Goal: Contribute content

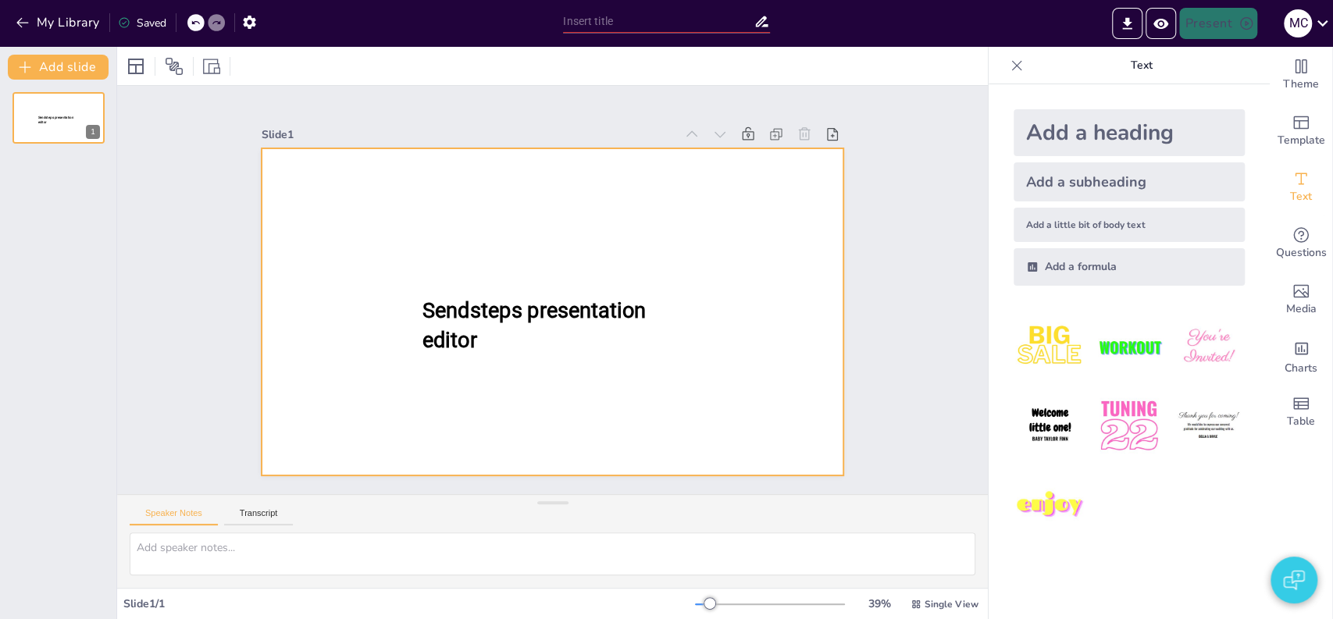
type input "VO"
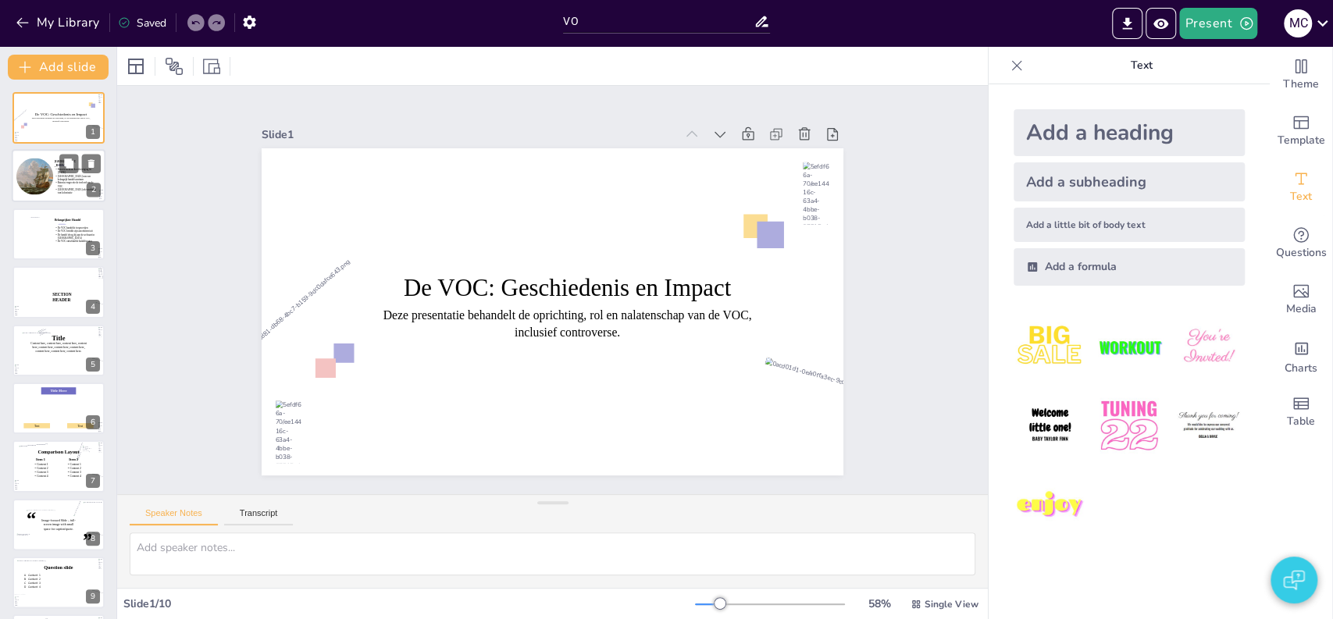
click at [48, 184] on div at bounding box center [34, 177] width 49 height 37
type textarea "De vestiging van Batavia als hoofdkwartier van de VOC in 1619 markeert een bela…"
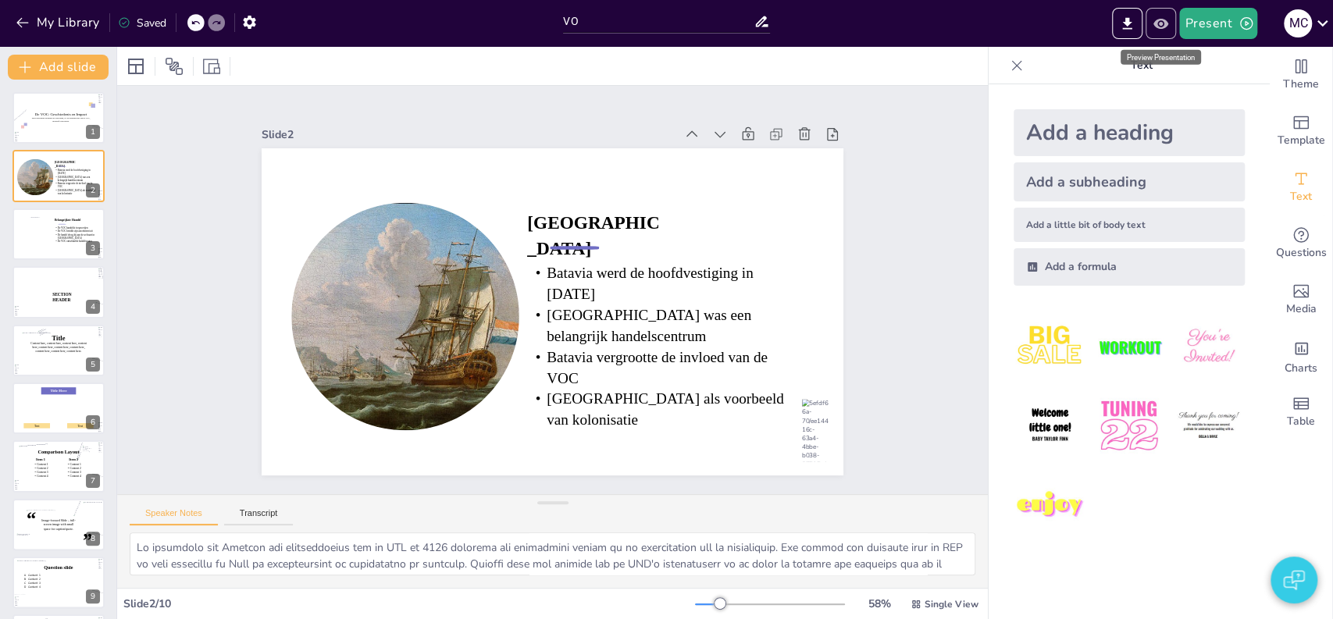
click at [1166, 30] on icon "Preview Presentation" at bounding box center [1160, 24] width 16 height 16
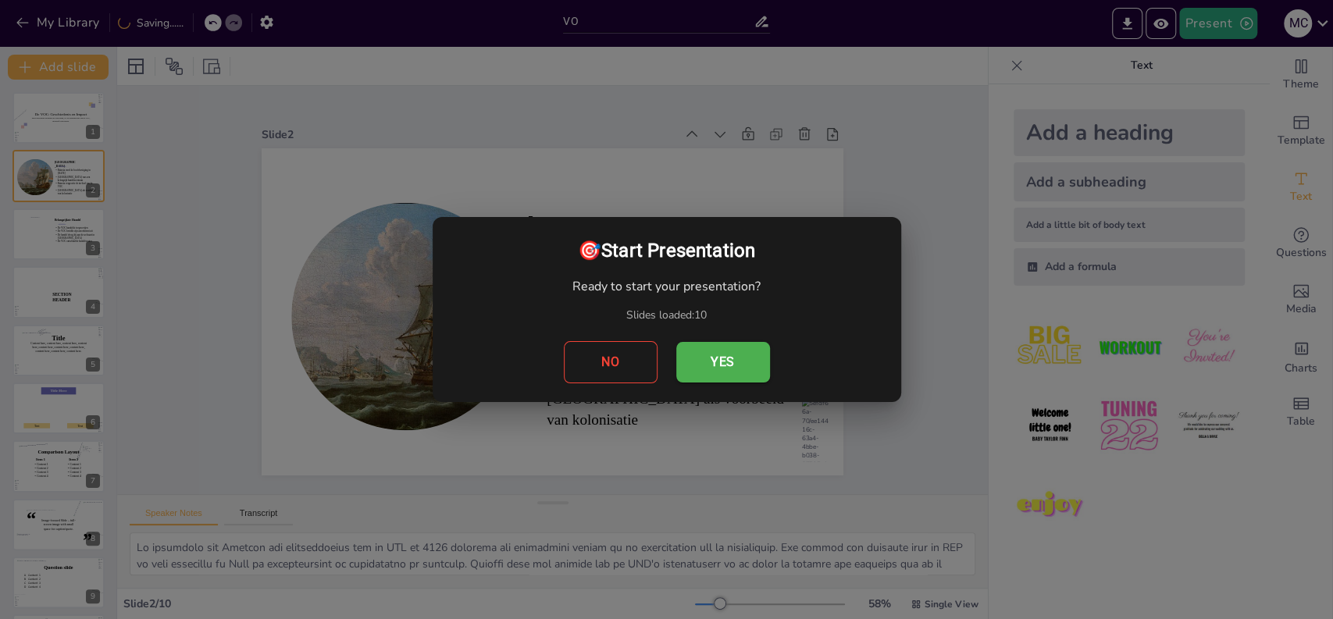
click at [731, 342] on button "Yes" at bounding box center [723, 362] width 94 height 41
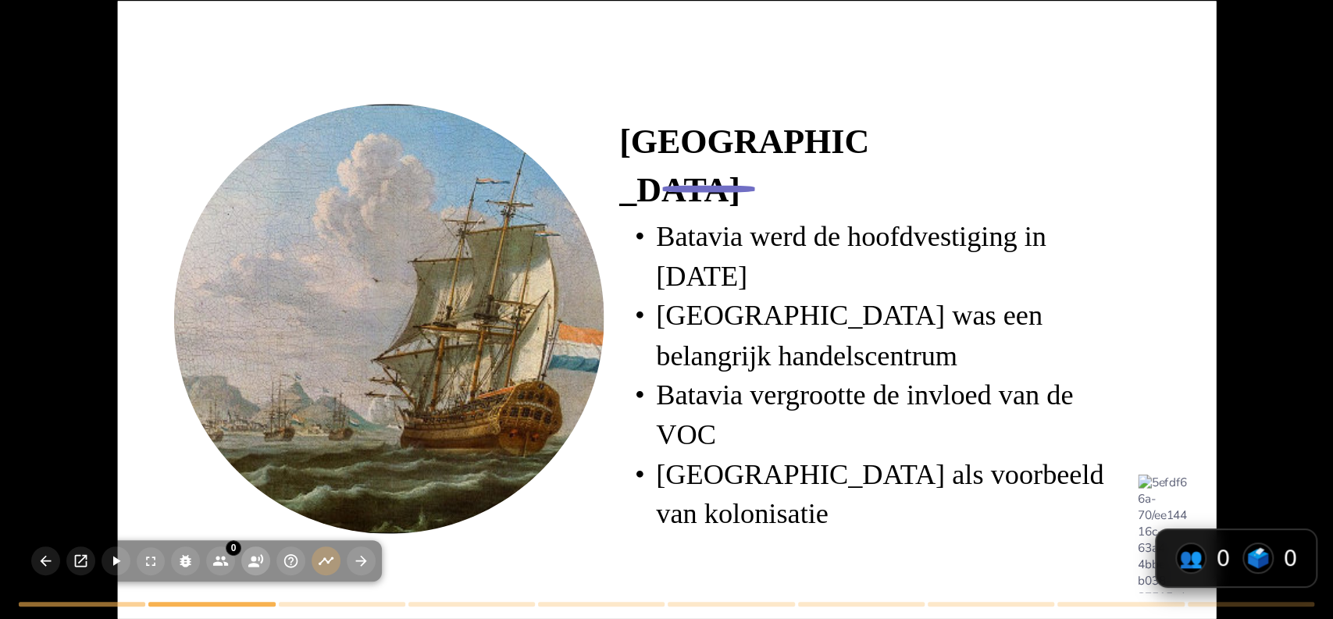
click at [253, 563] on icon "button" at bounding box center [255, 560] width 15 height 13
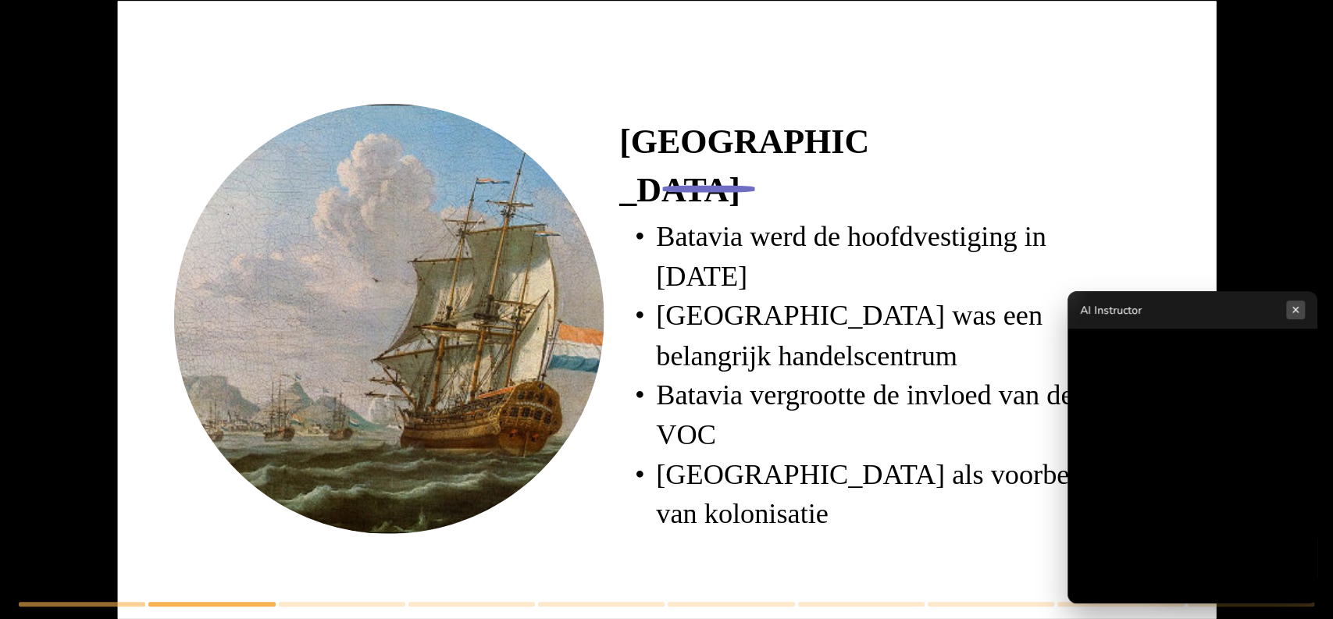
click at [1296, 315] on button "×" at bounding box center [1295, 310] width 19 height 19
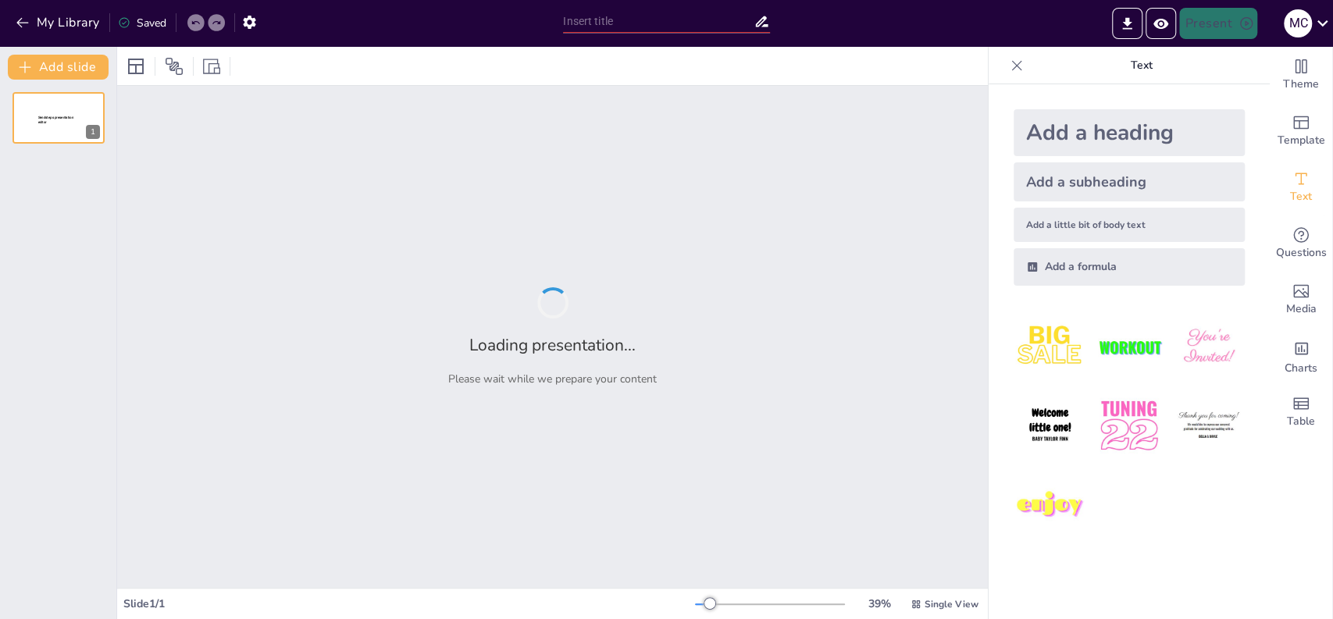
type input "VO"
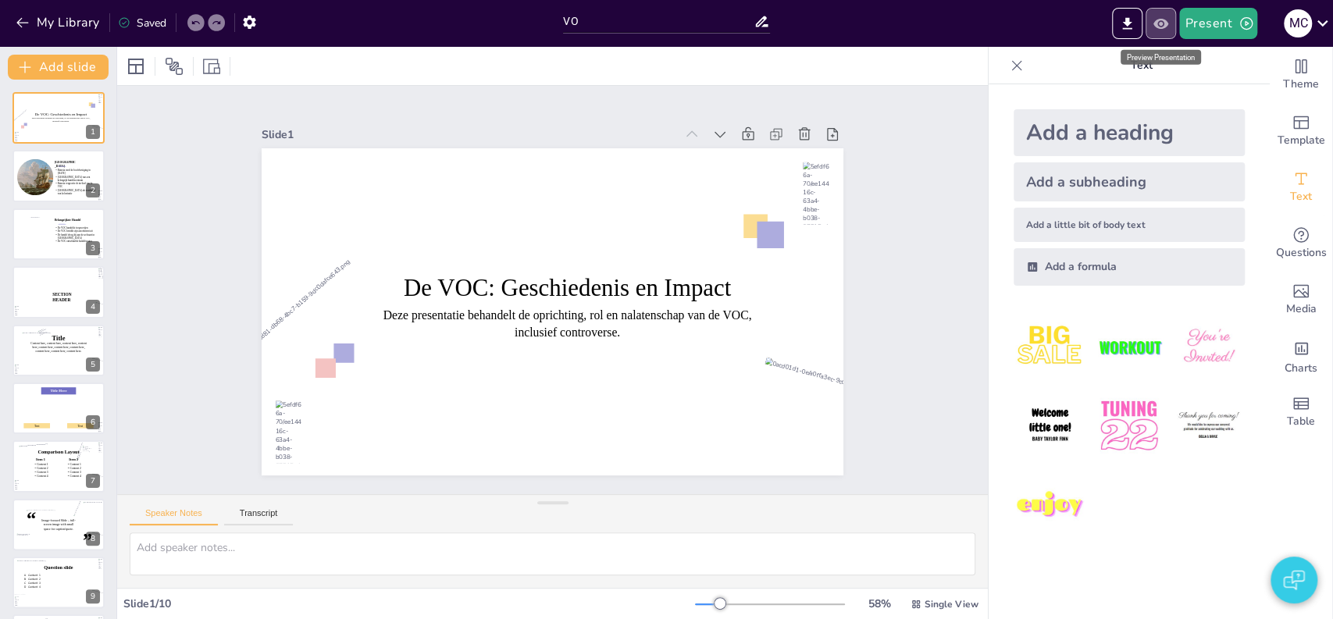
click at [1157, 29] on icon "Preview Presentation" at bounding box center [1160, 24] width 16 height 16
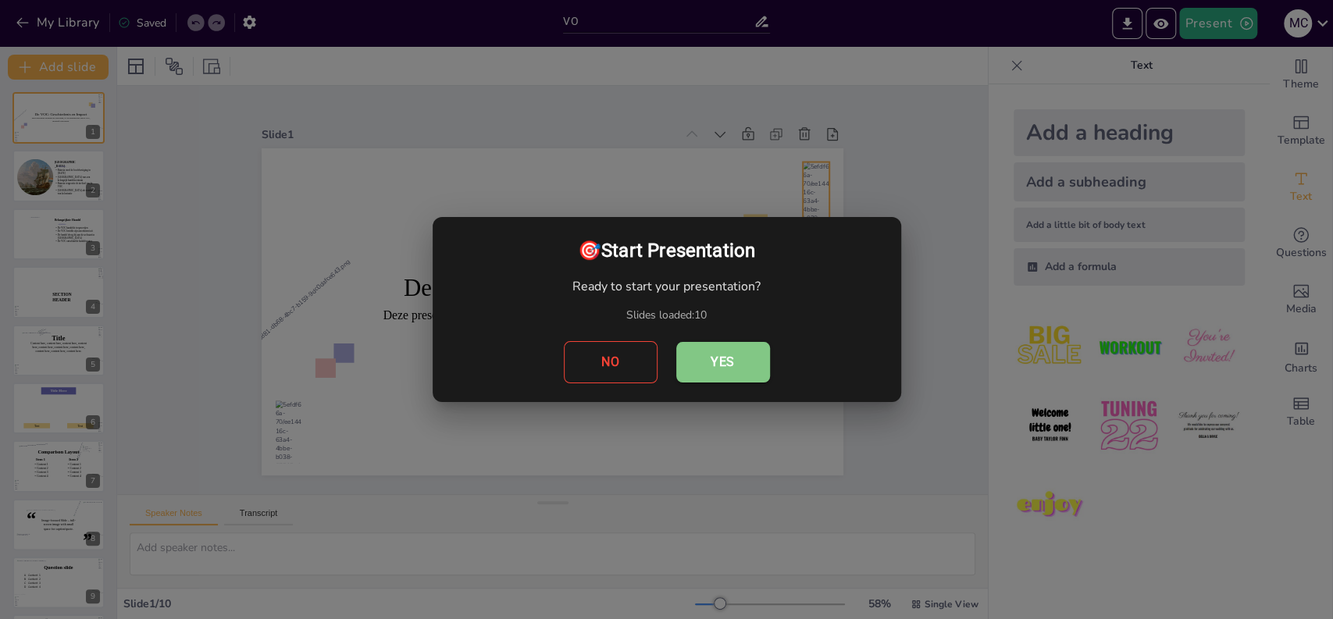
click at [718, 360] on button "Yes" at bounding box center [723, 362] width 94 height 41
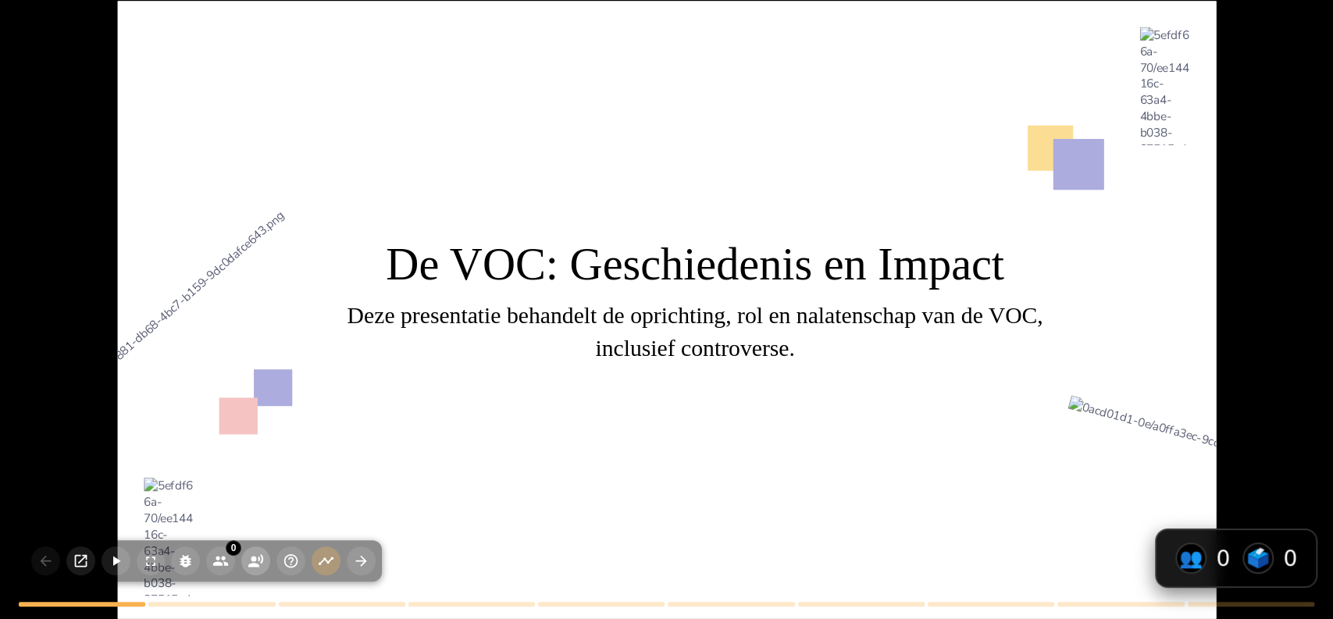
click at [245, 558] on button "button" at bounding box center [255, 561] width 29 height 29
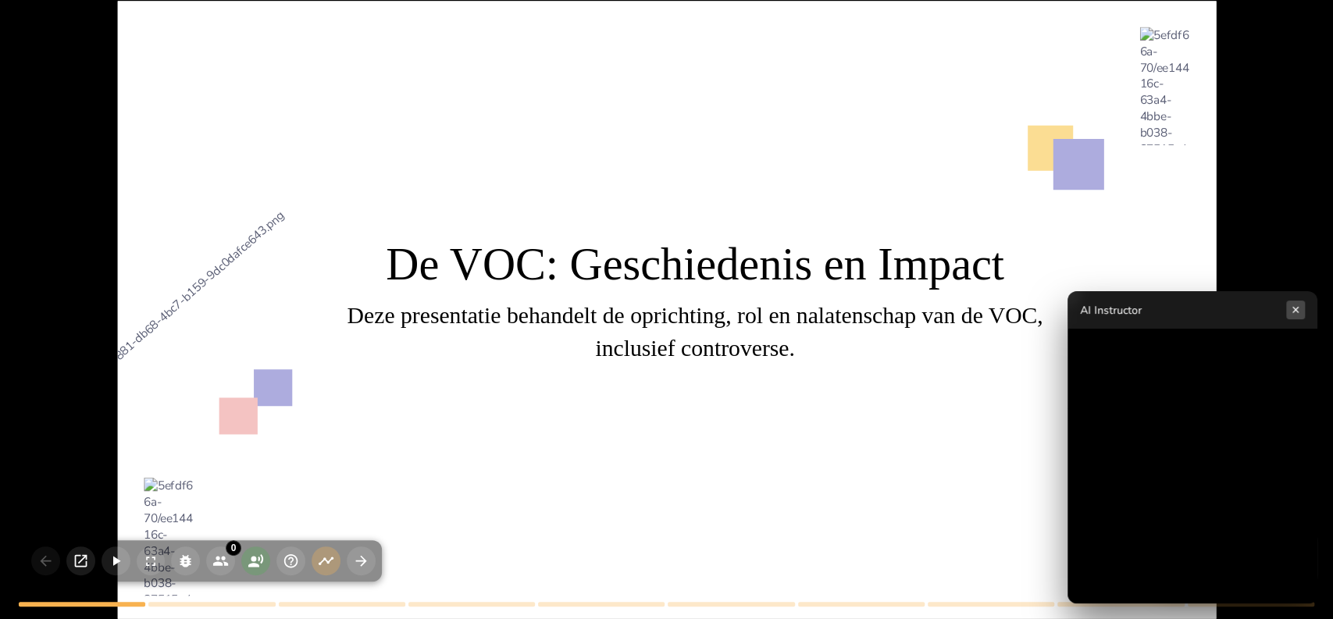
click at [1299, 315] on button "×" at bounding box center [1295, 310] width 19 height 19
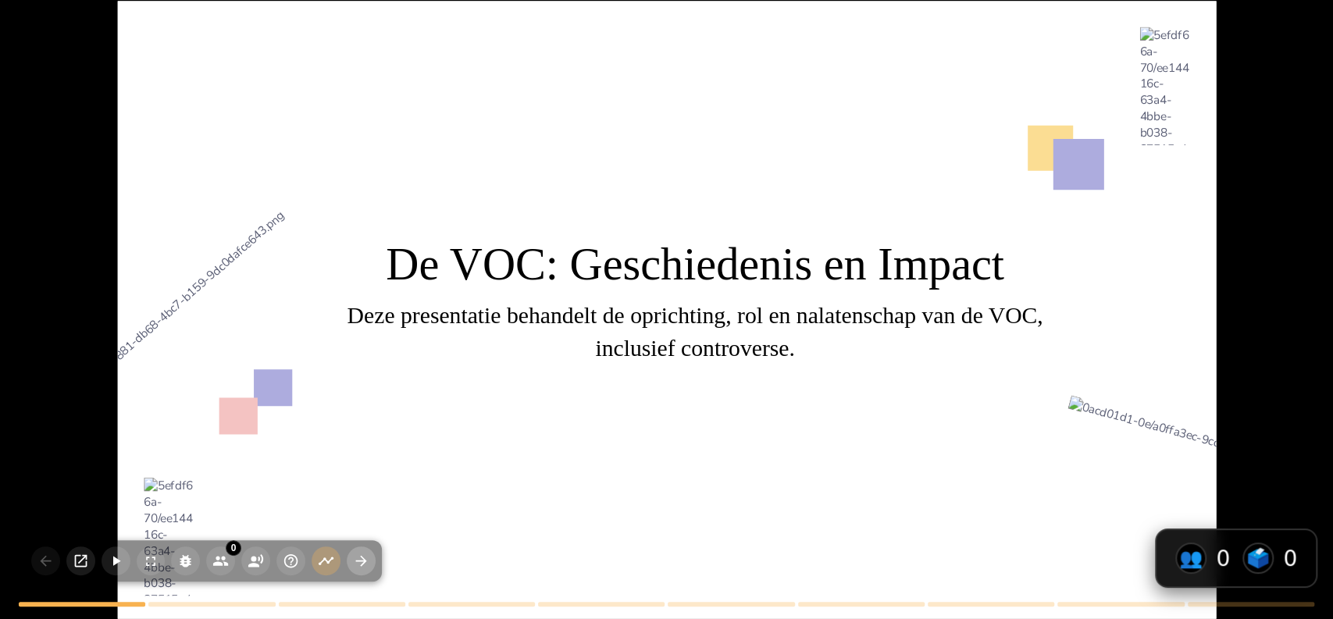
click at [362, 559] on icon "button" at bounding box center [361, 561] width 11 height 11
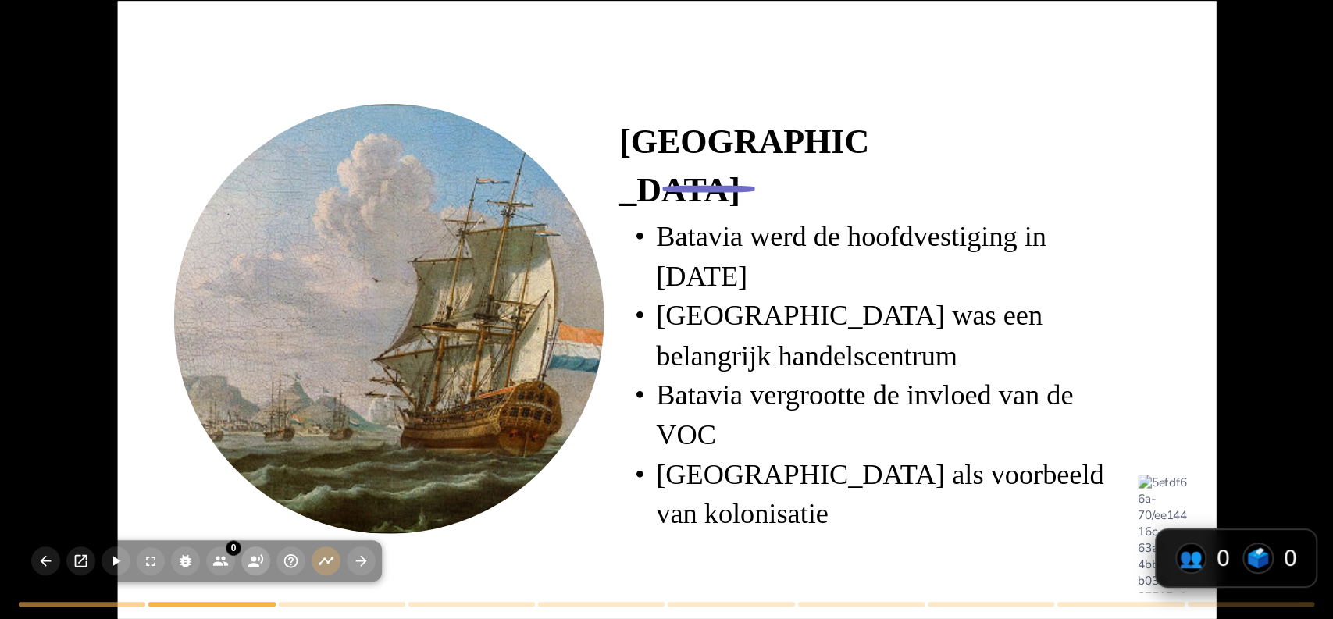
click at [256, 554] on icon "button" at bounding box center [256, 561] width 16 height 16
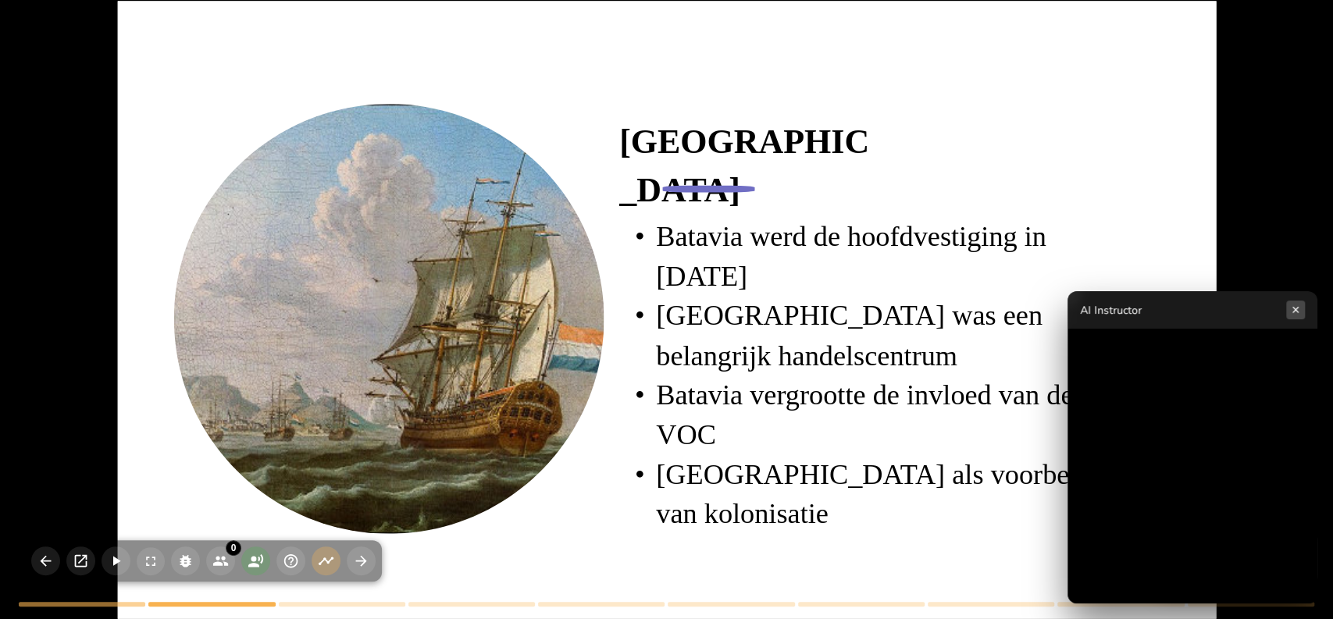
click at [1292, 309] on button "×" at bounding box center [1295, 310] width 19 height 19
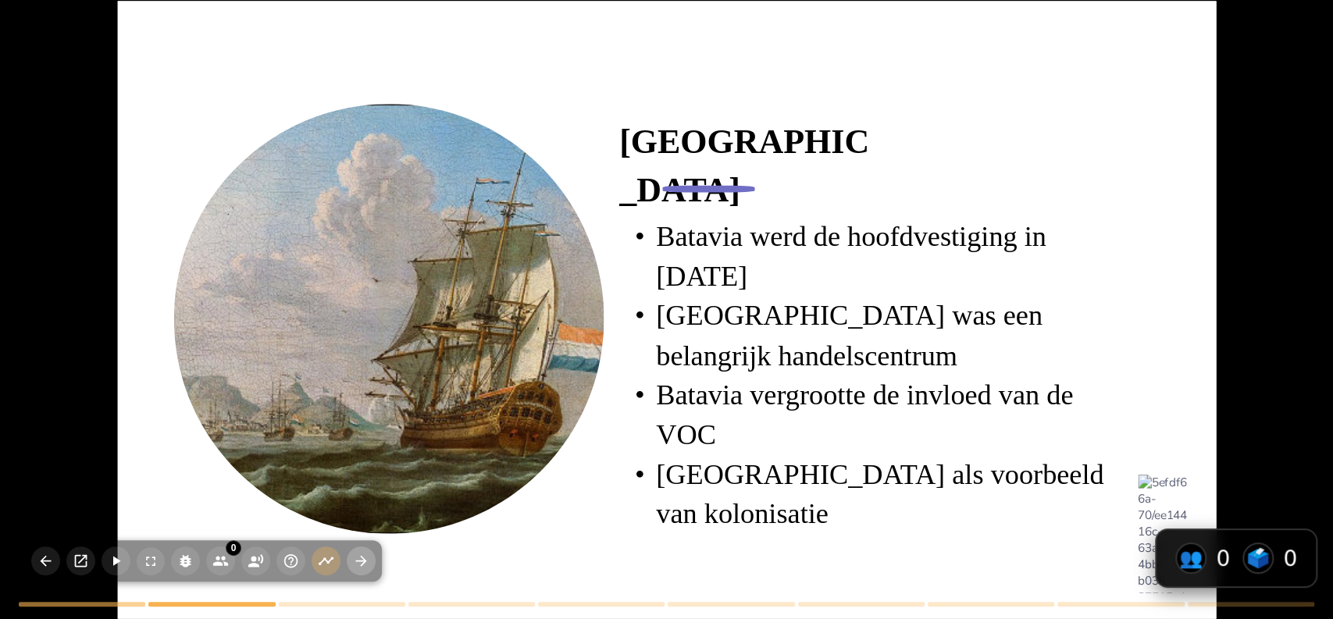
click at [368, 568] on icon "button" at bounding box center [361, 561] width 16 height 16
type textarea "De handel in specerijen was de kern van de VOC's activiteiten en zorgde voor en…"
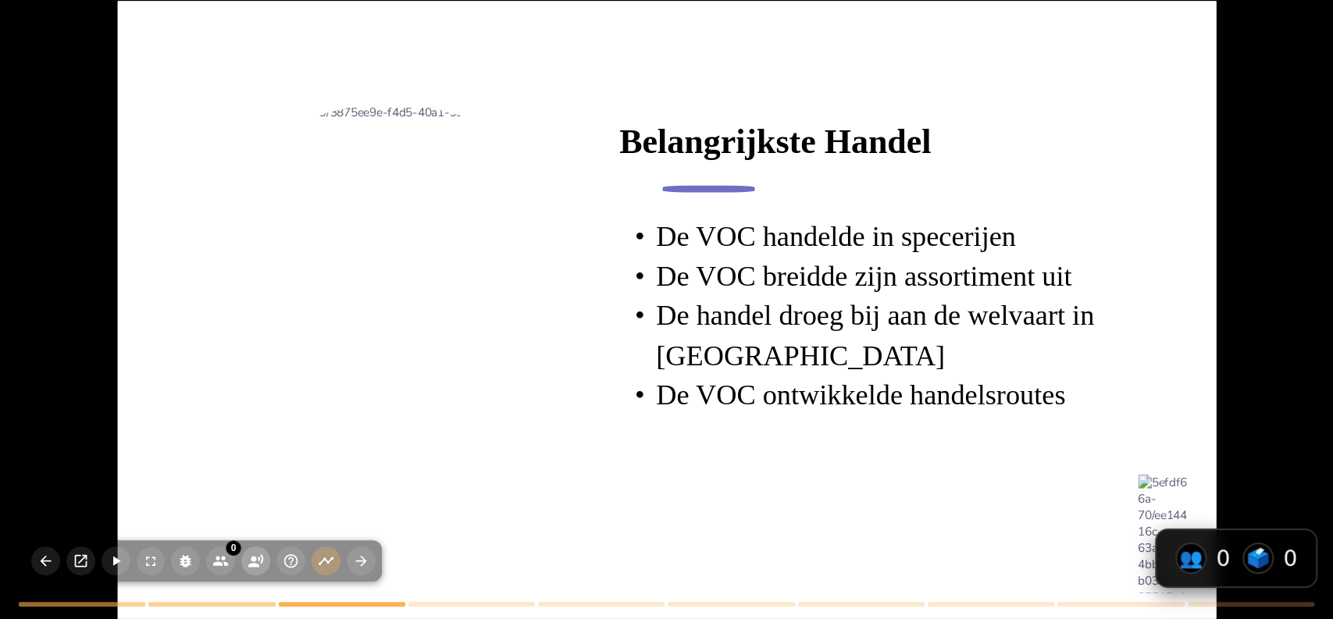
click at [251, 567] on icon "button" at bounding box center [255, 560] width 15 height 13
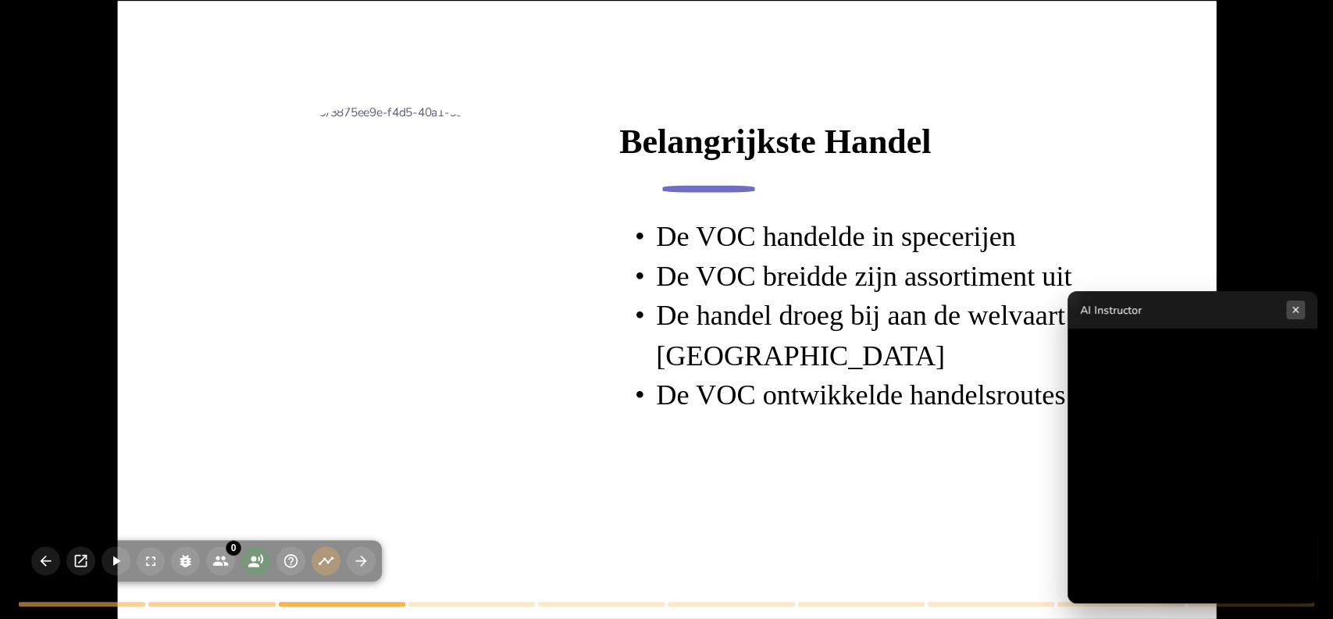
click at [1301, 308] on button "×" at bounding box center [1295, 310] width 19 height 19
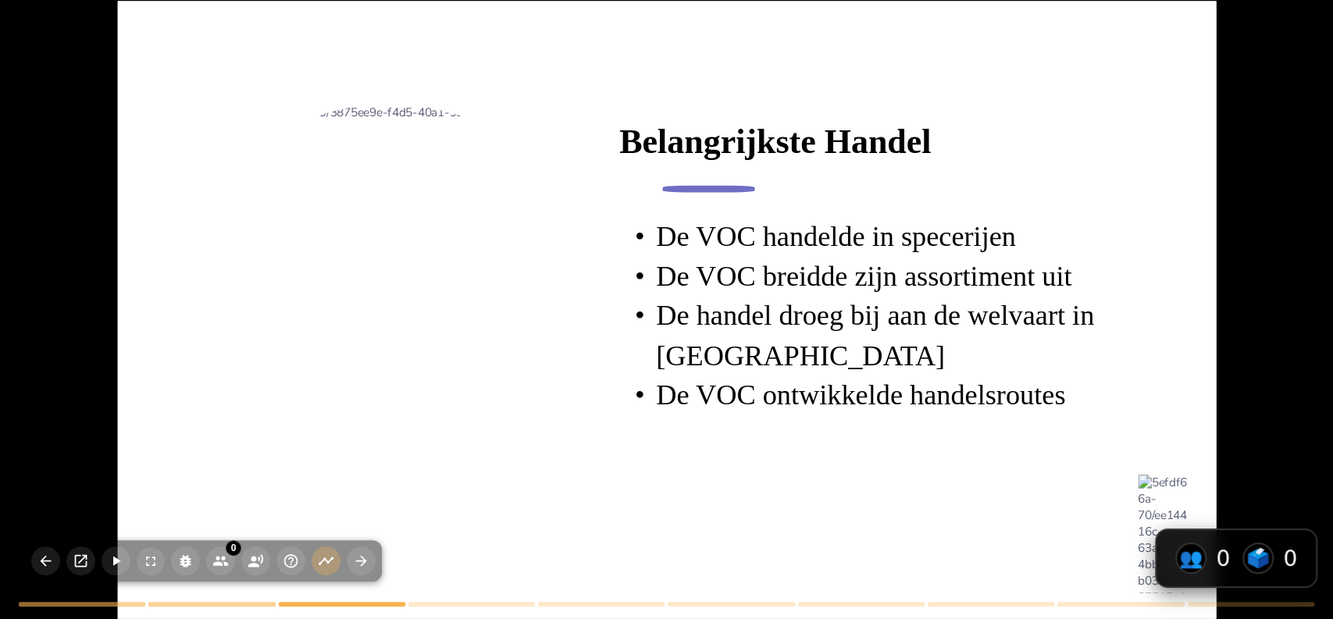
click at [258, 312] on div at bounding box center [388, 319] width 653 height 430
click at [489, 55] on div at bounding box center [661, 353] width 1142 height 776
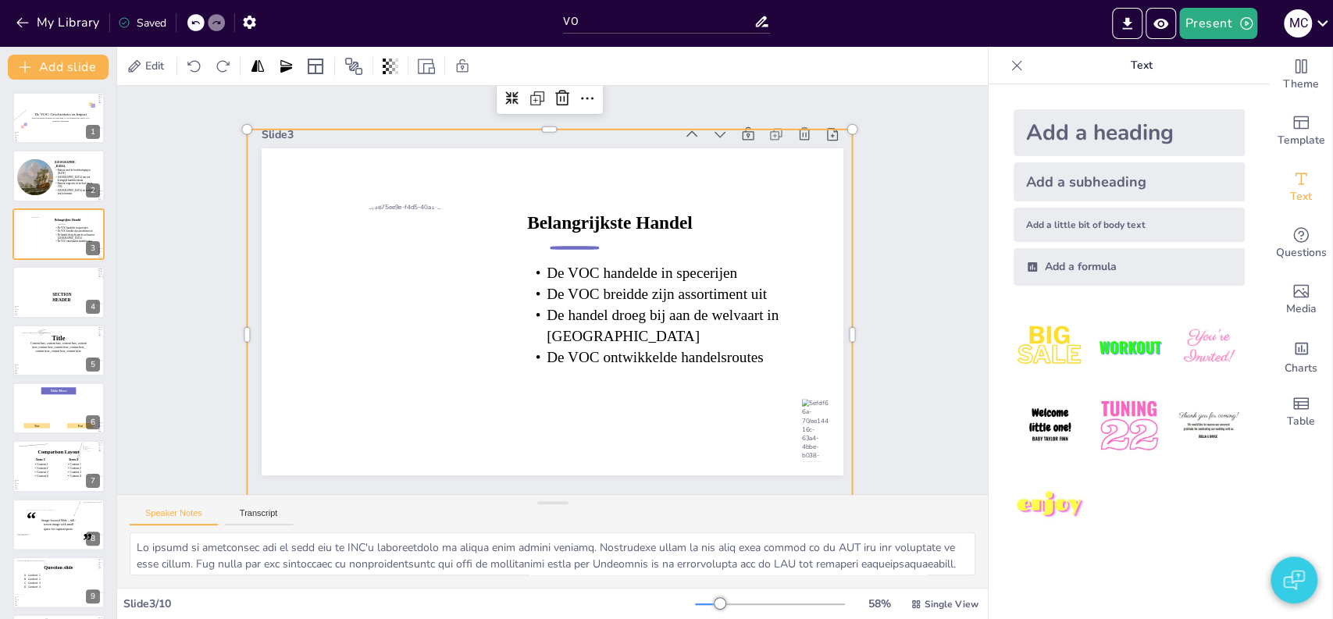
click at [151, 162] on div "Slide 1 De VOC: Geschiedenis en Impact Deze presentatie behandelt de oprichting…" at bounding box center [552, 290] width 871 height 408
click at [62, 136] on div at bounding box center [59, 120] width 112 height 109
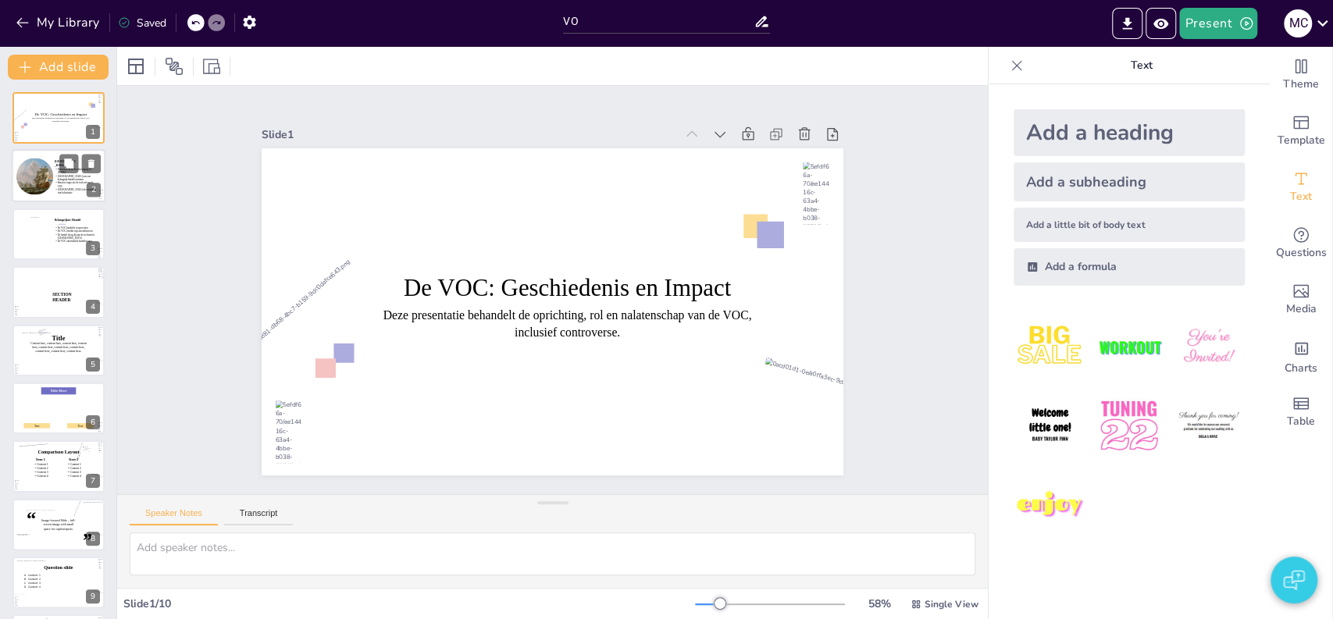
click at [54, 166] on div at bounding box center [58, 180] width 98 height 66
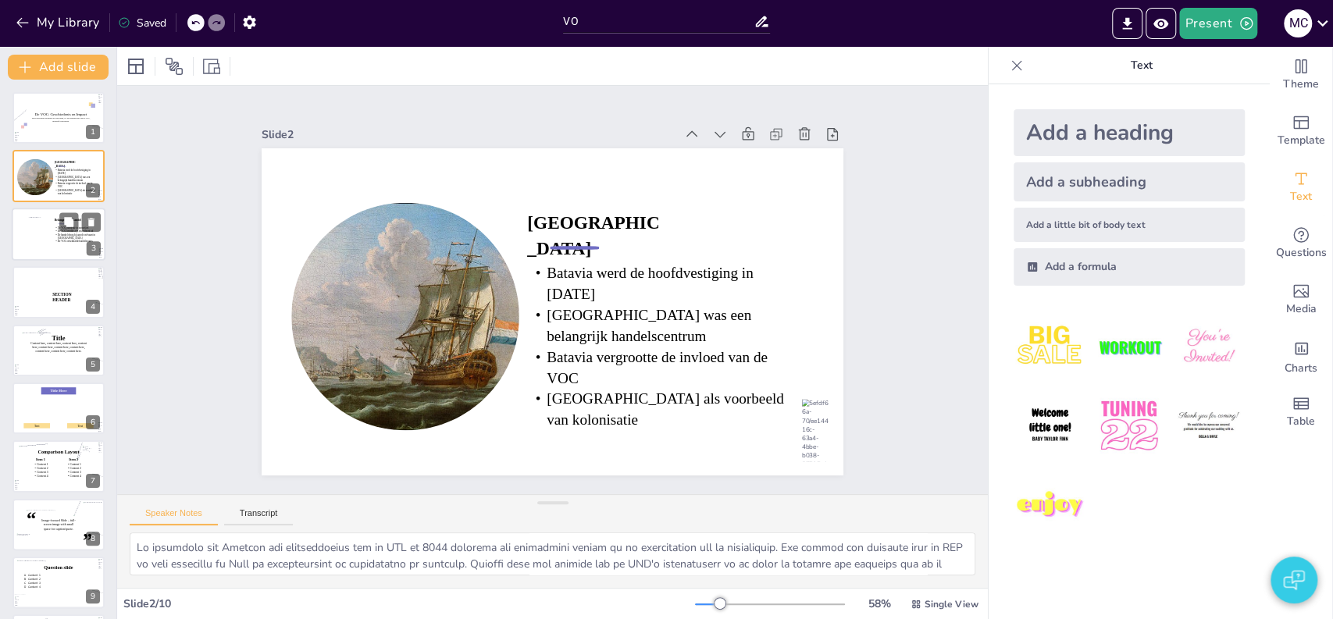
click at [55, 228] on icon at bounding box center [76, 234] width 43 height 17
type textarea "De handel in specerijen was de kern van de VOC's activiteiten en zorgde voor en…"
